Goal: Task Accomplishment & Management: Manage account settings

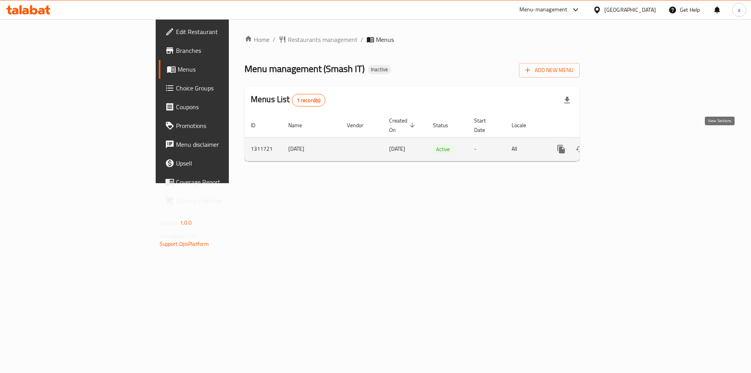
click at [621, 145] on icon "enhanced table" at bounding box center [617, 148] width 7 height 7
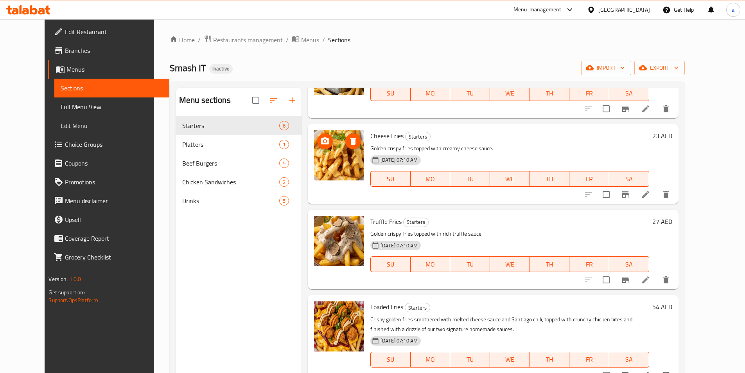
scroll to position [78, 0]
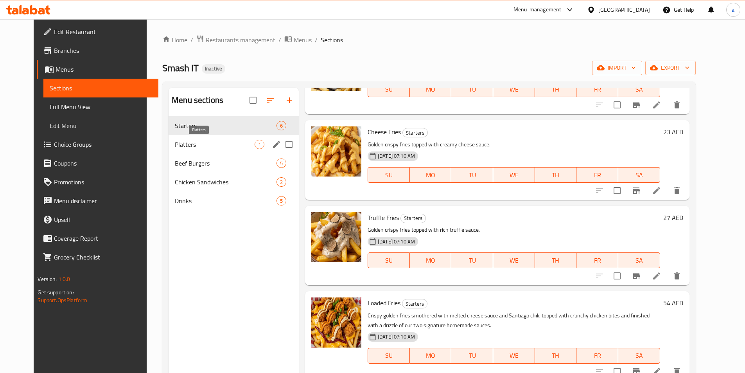
click at [231, 140] on span "Platters" at bounding box center [215, 144] width 80 height 9
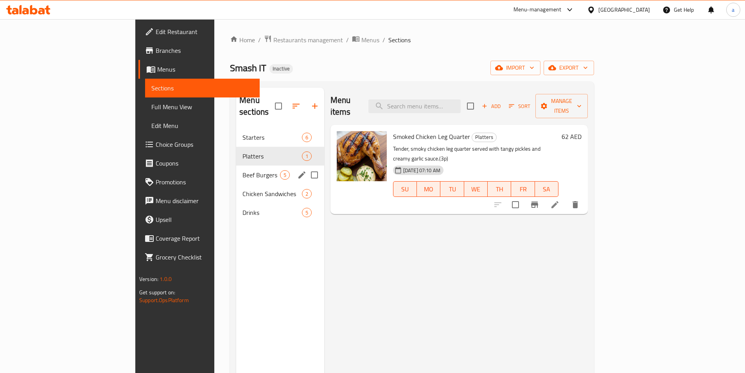
click at [236, 170] on div "Beef Burgers 5" at bounding box center [280, 174] width 88 height 19
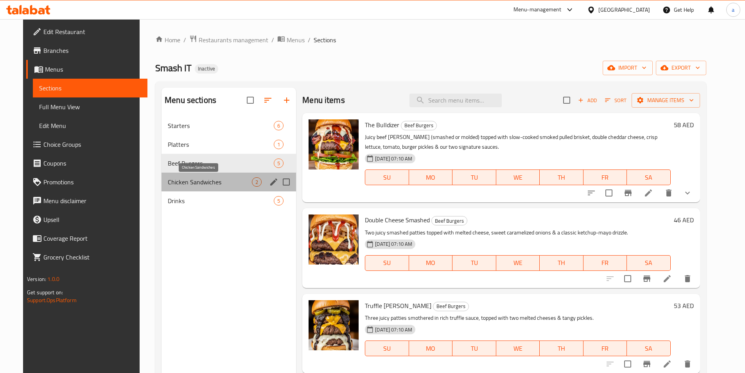
click at [213, 179] on span "Chicken Sandwiches" at bounding box center [210, 181] width 84 height 9
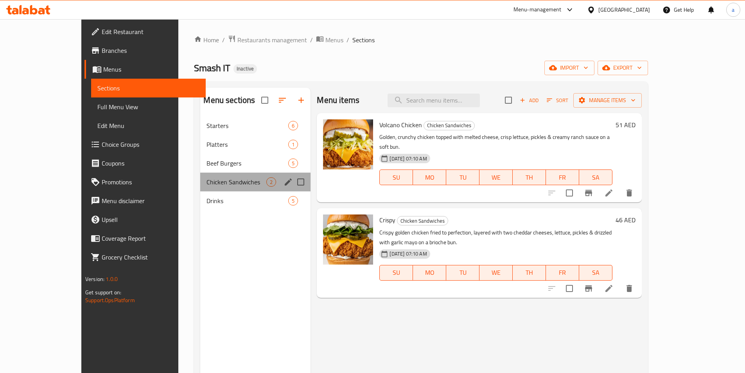
click at [209, 190] on div "Chicken Sandwiches 2" at bounding box center [255, 181] width 110 height 19
click at [206, 194] on div "Drinks 5" at bounding box center [255, 200] width 110 height 19
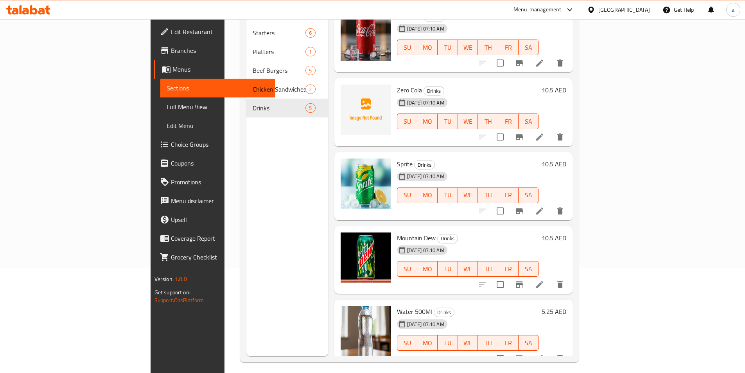
scroll to position [109, 0]
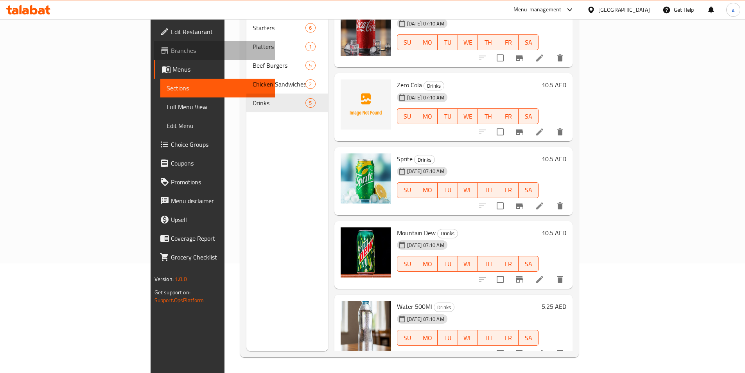
click at [171, 53] on span "Branches" at bounding box center [220, 50] width 98 height 9
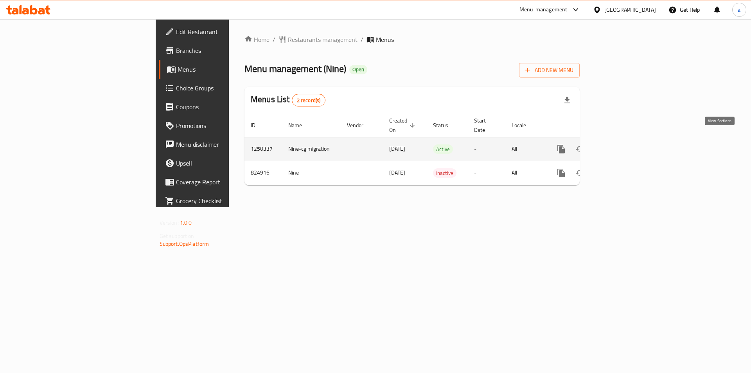
click at [621, 145] on icon "enhanced table" at bounding box center [617, 148] width 7 height 7
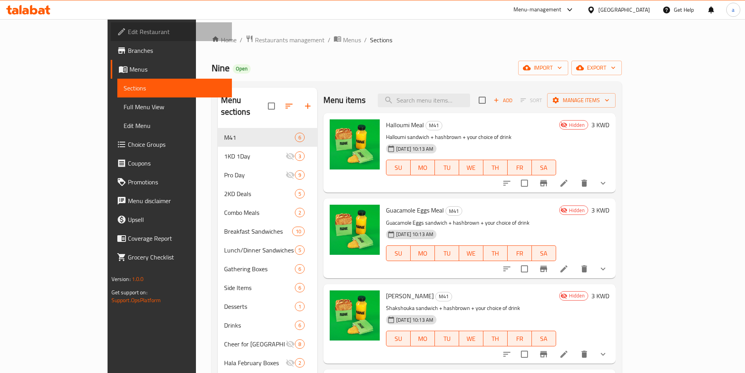
click at [111, 39] on link "Edit Restaurant" at bounding box center [171, 31] width 121 height 19
